Goal: Information Seeking & Learning: Learn about a topic

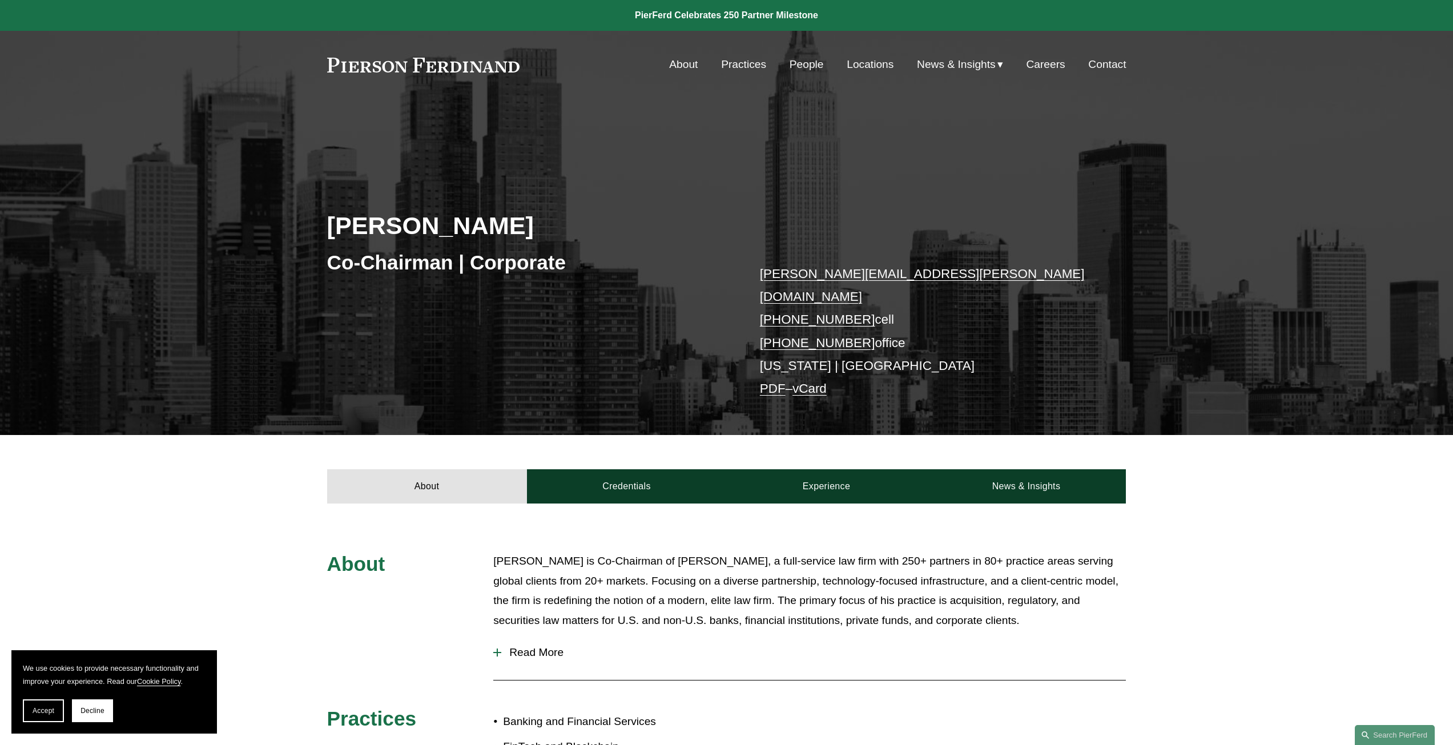
click at [787, 82] on div "Skip to Content About Practices People Locations" at bounding box center [726, 64] width 1453 height 67
click at [790, 67] on link "People" at bounding box center [807, 65] width 34 height 22
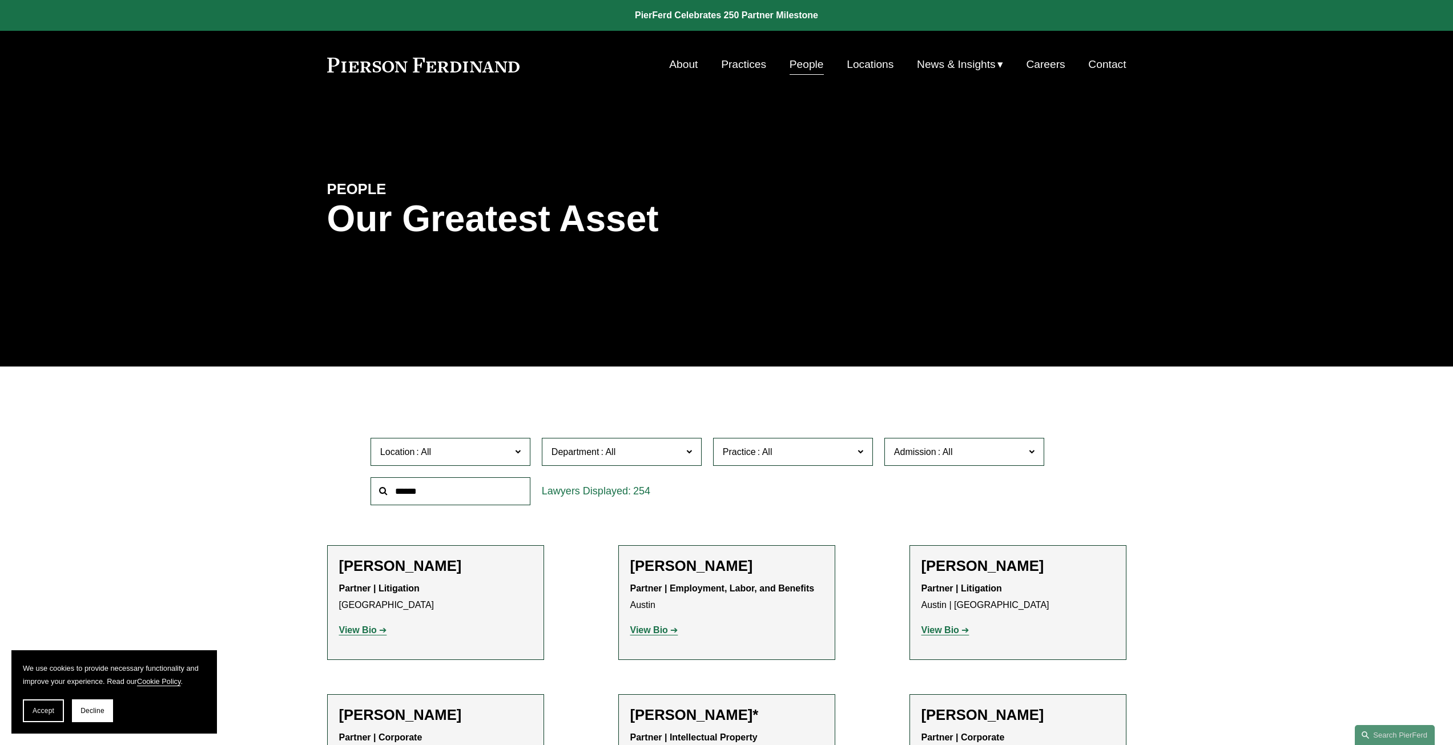
scroll to position [9682, 0]
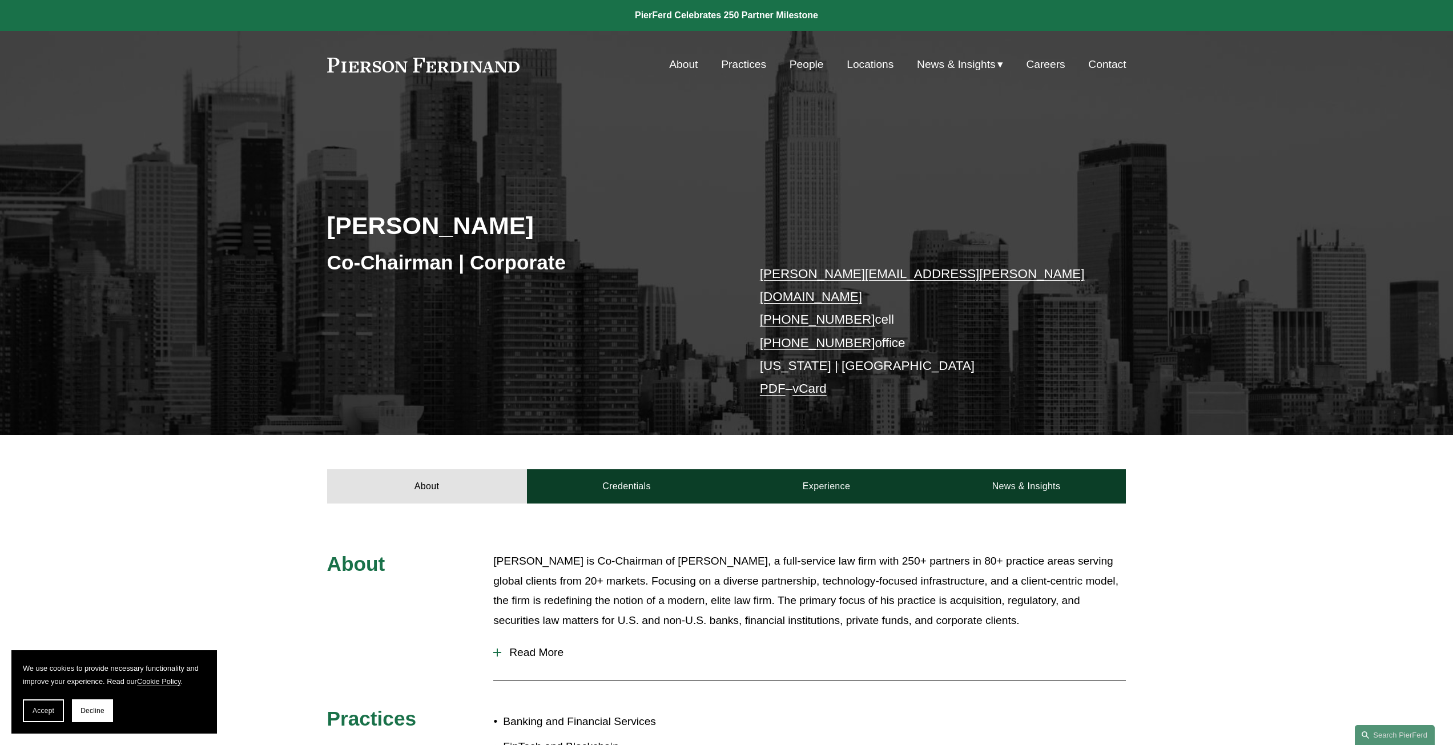
click at [697, 17] on link at bounding box center [726, 15] width 1453 height 31
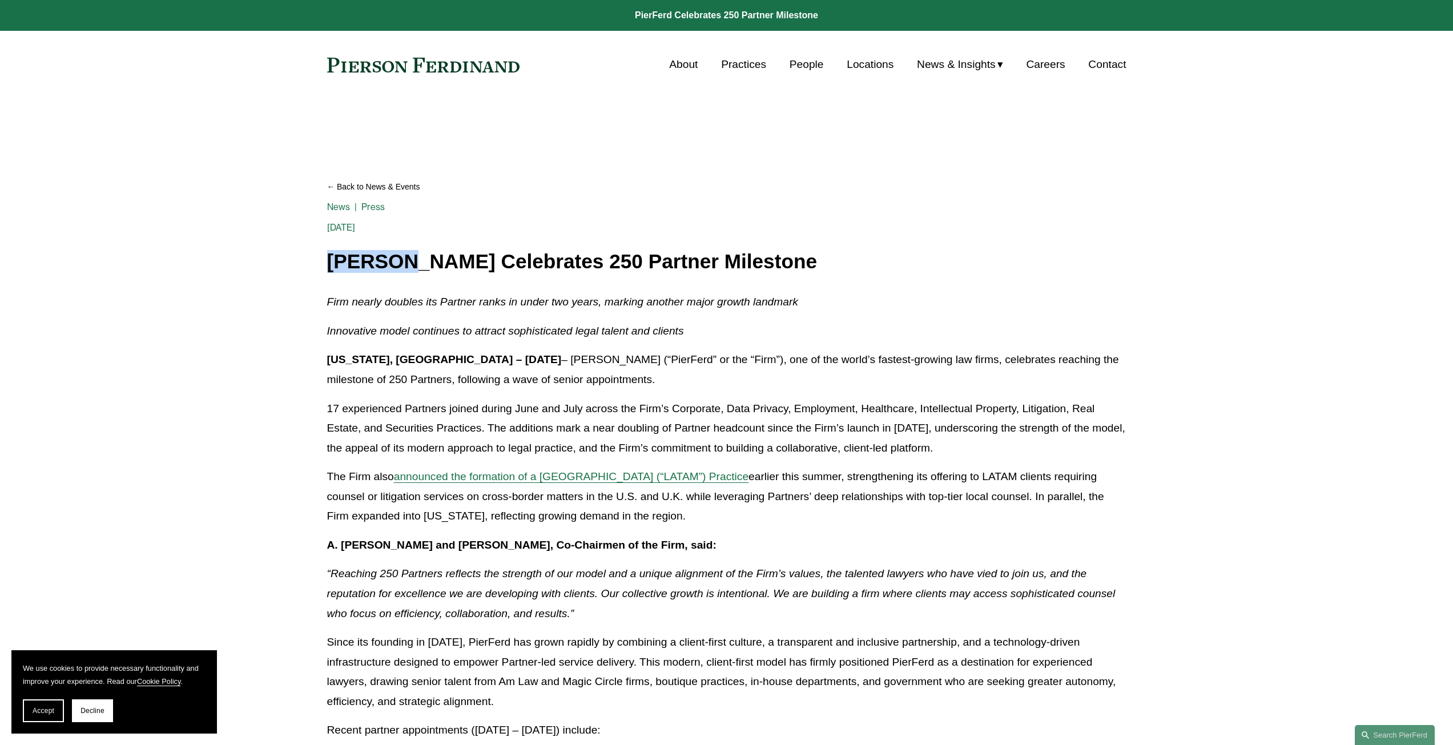
drag, startPoint x: 320, startPoint y: 258, endPoint x: 401, endPoint y: 262, distance: 81.2
copy h1 "[PERSON_NAME]"
